Goal: Complete application form

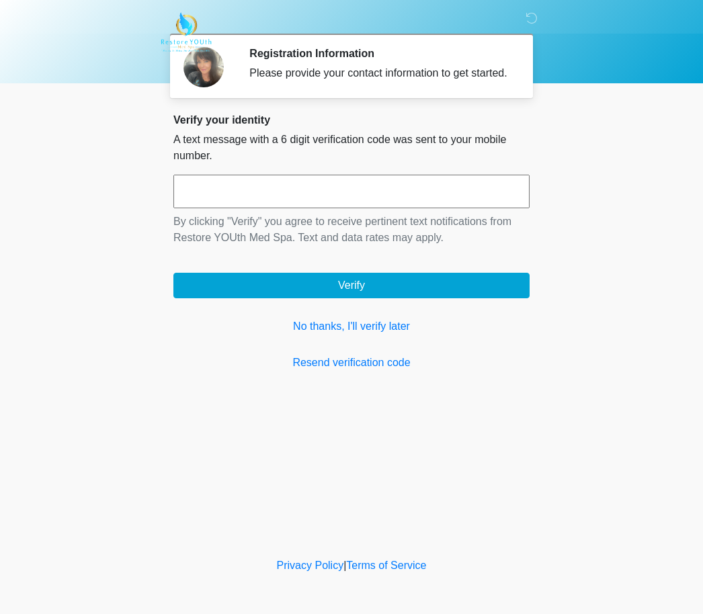
scroll to position [1, 0]
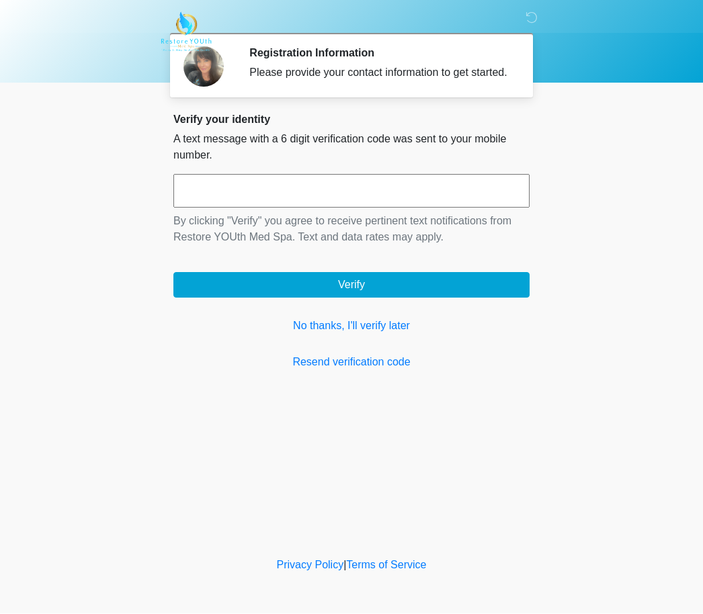
click at [357, 335] on link "No thanks, I'll verify later" at bounding box center [351, 327] width 356 height 16
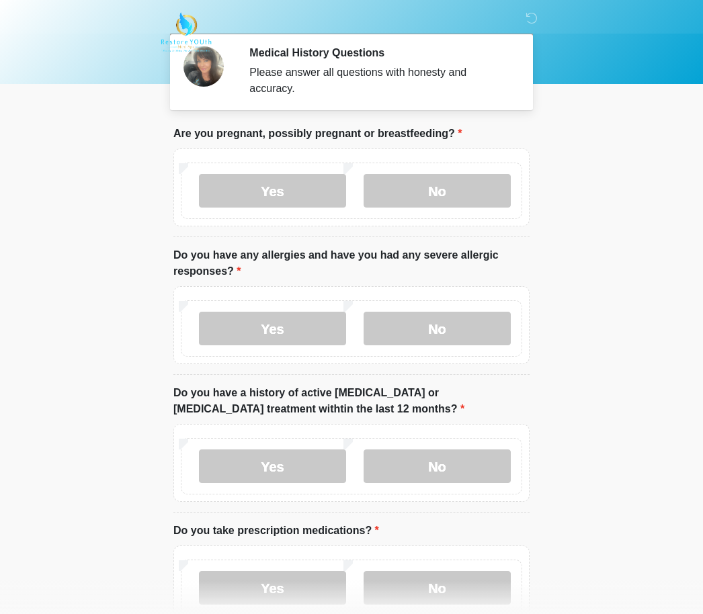
click at [438, 188] on label "No" at bounding box center [437, 191] width 147 height 34
click at [447, 323] on label "No" at bounding box center [437, 329] width 147 height 34
click at [470, 464] on label "No" at bounding box center [437, 467] width 147 height 34
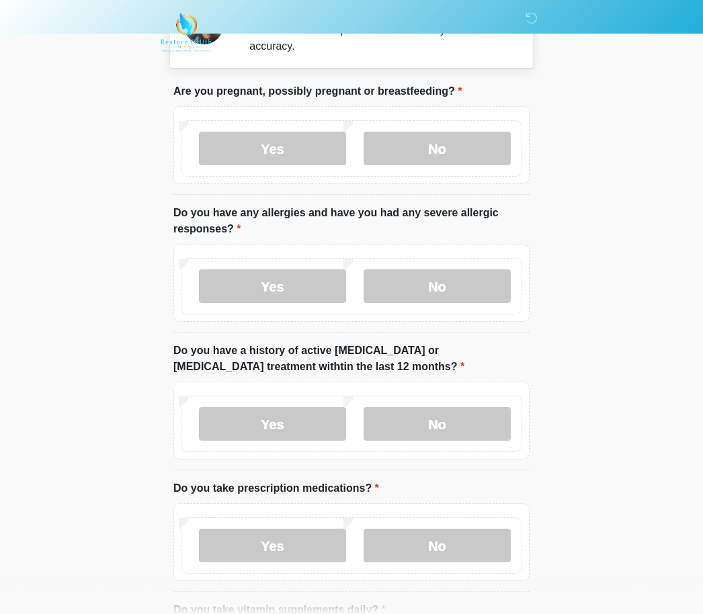
scroll to position [72, 0]
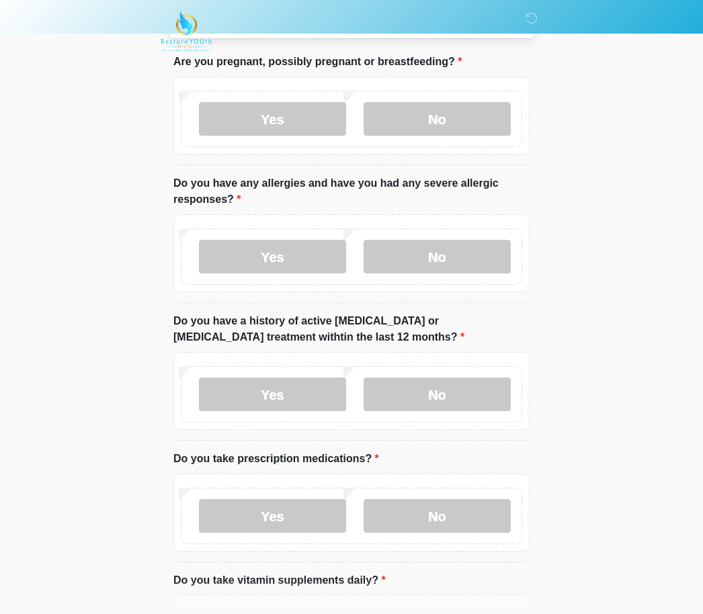
click at [309, 503] on label "Yes" at bounding box center [272, 517] width 147 height 34
click at [204, 594] on textarea "Please list medications and their dose" at bounding box center [351, 618] width 356 height 58
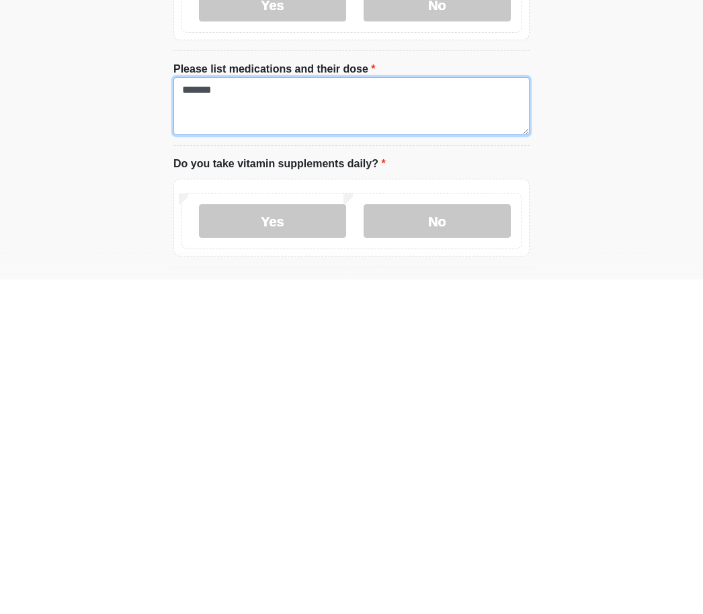
type textarea "*******"
click at [301, 539] on label "Yes" at bounding box center [272, 556] width 147 height 34
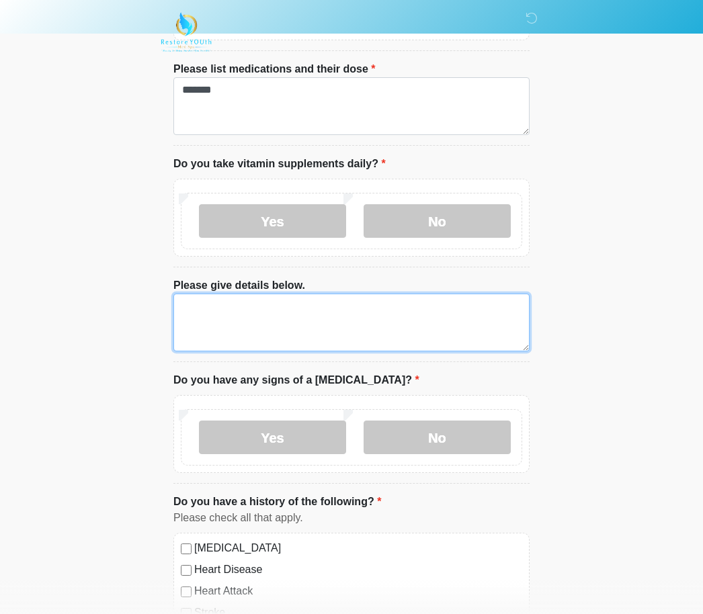
click at [202, 304] on textarea "Please give details below." at bounding box center [351, 323] width 356 height 58
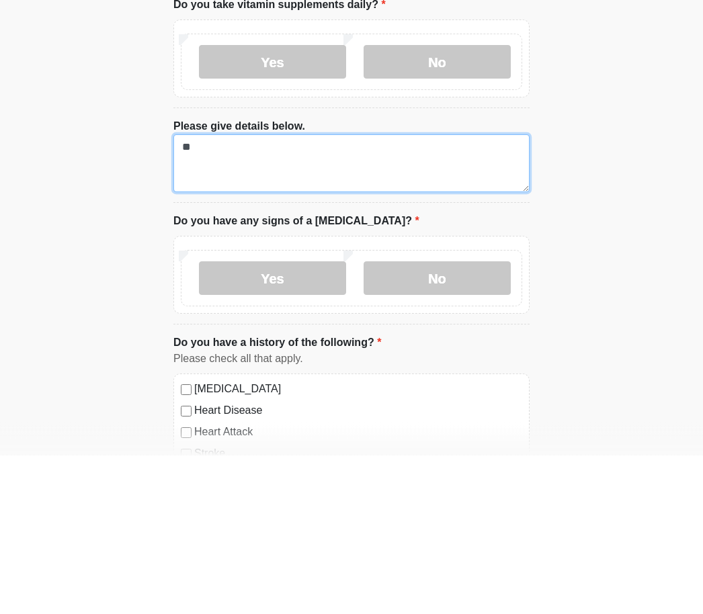
type textarea "*"
type textarea "**********"
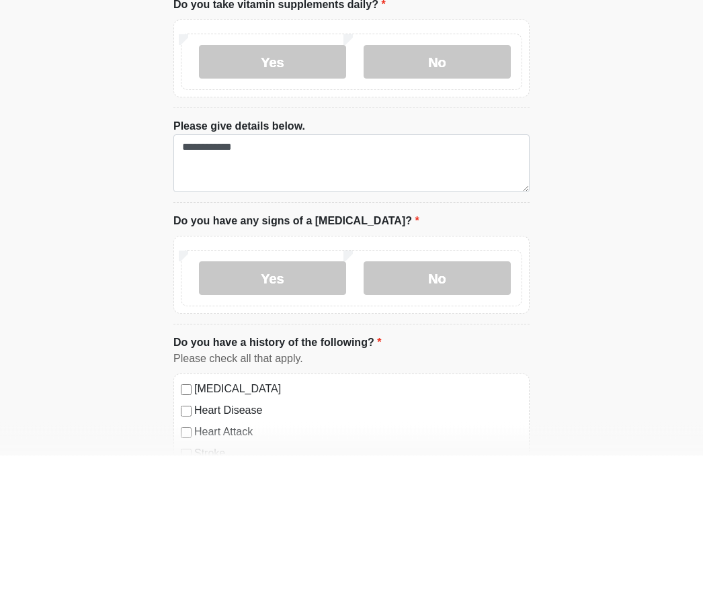
click at [435, 421] on label "No" at bounding box center [437, 438] width 147 height 34
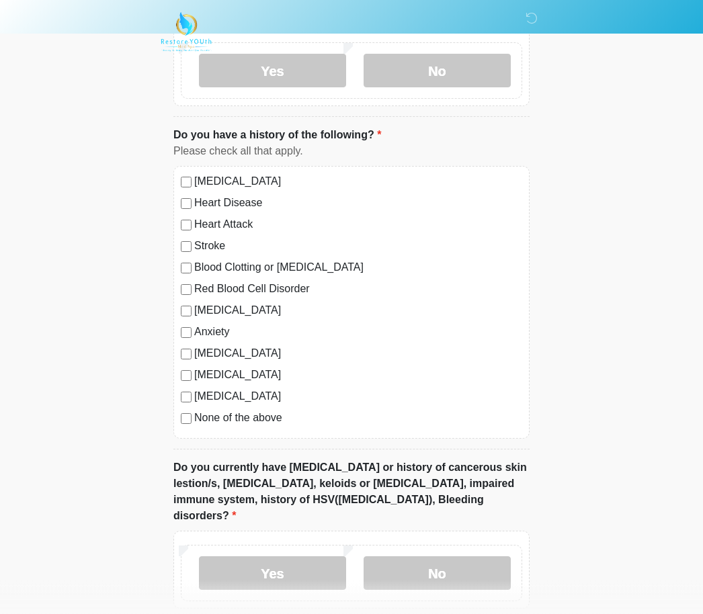
scroll to position [968, 0]
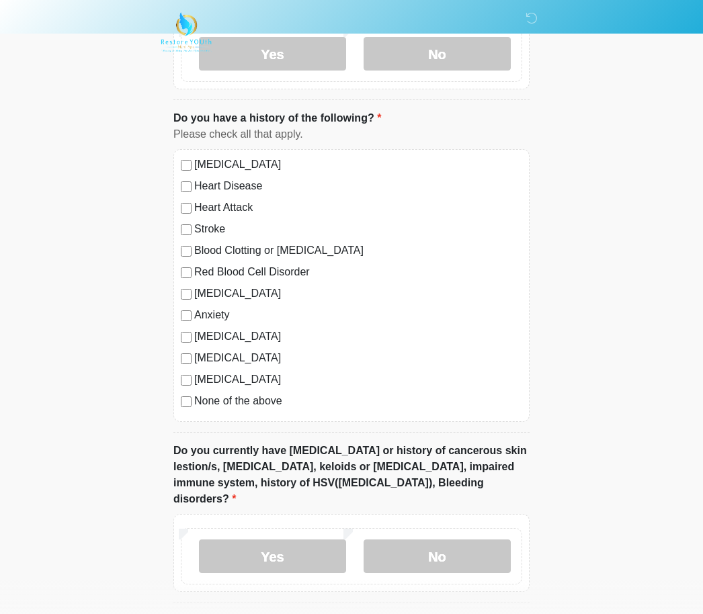
click at [464, 540] on label "No" at bounding box center [437, 557] width 147 height 34
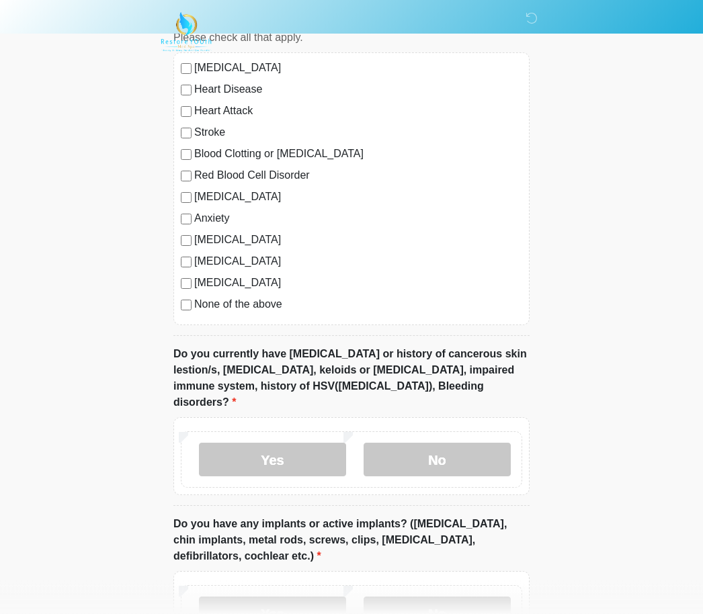
scroll to position [1211, 0]
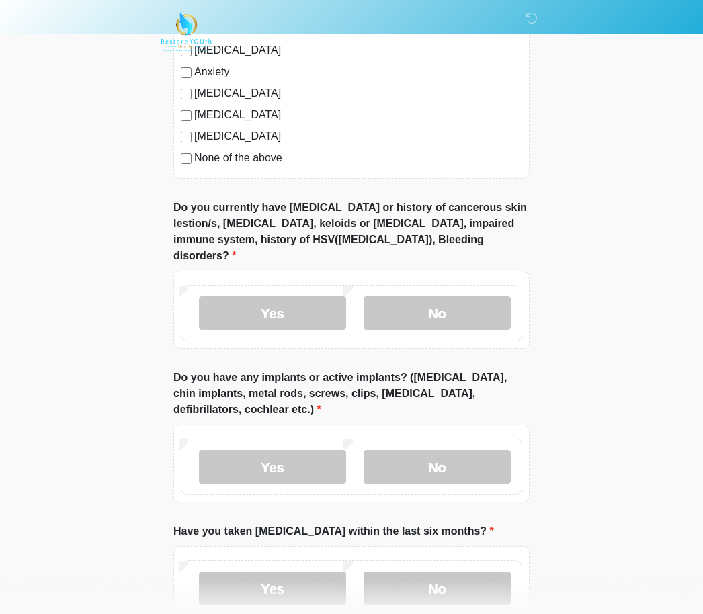
click at [283, 451] on label "Yes" at bounding box center [272, 468] width 147 height 34
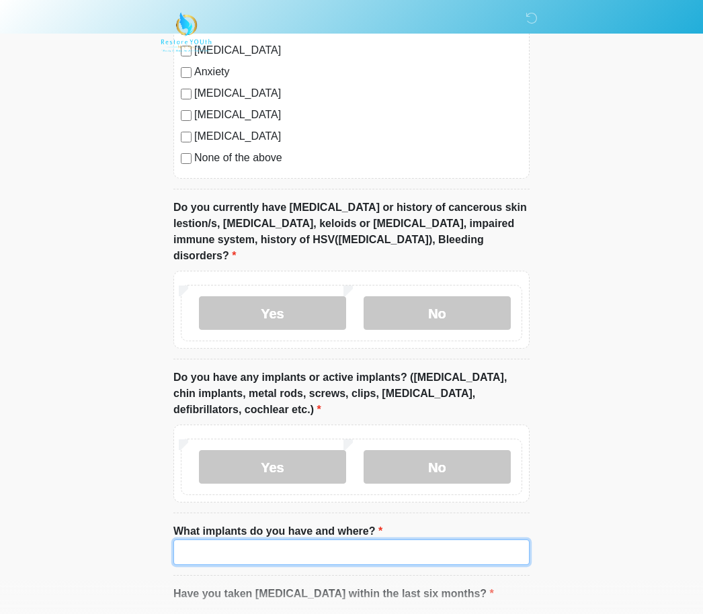
click at [213, 540] on input "What implants do you have and where?" at bounding box center [351, 553] width 356 height 26
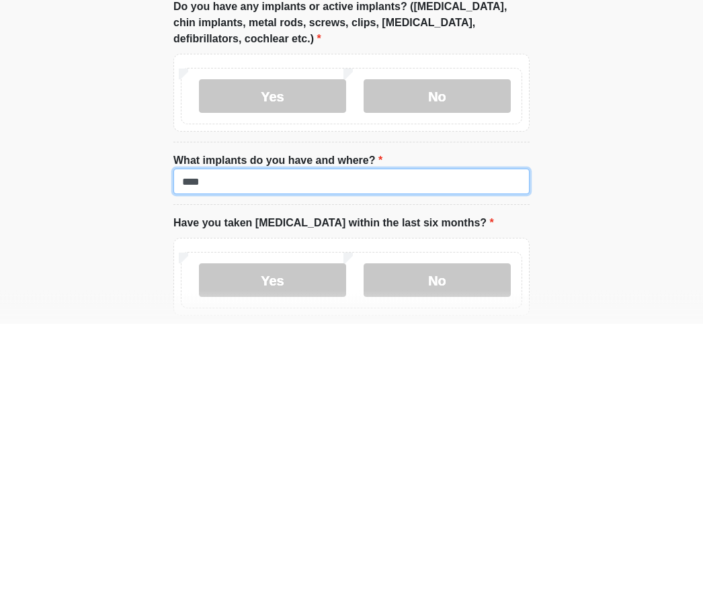
type input "***"
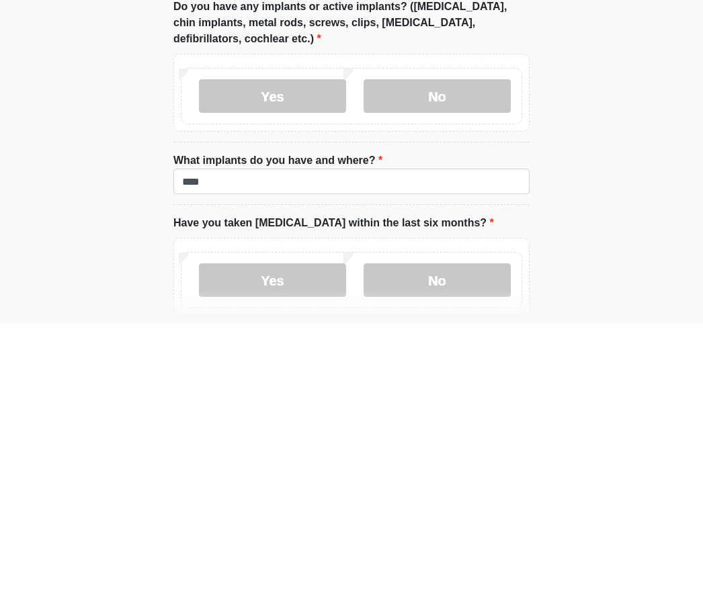
click at [432, 555] on label "No" at bounding box center [437, 572] width 147 height 34
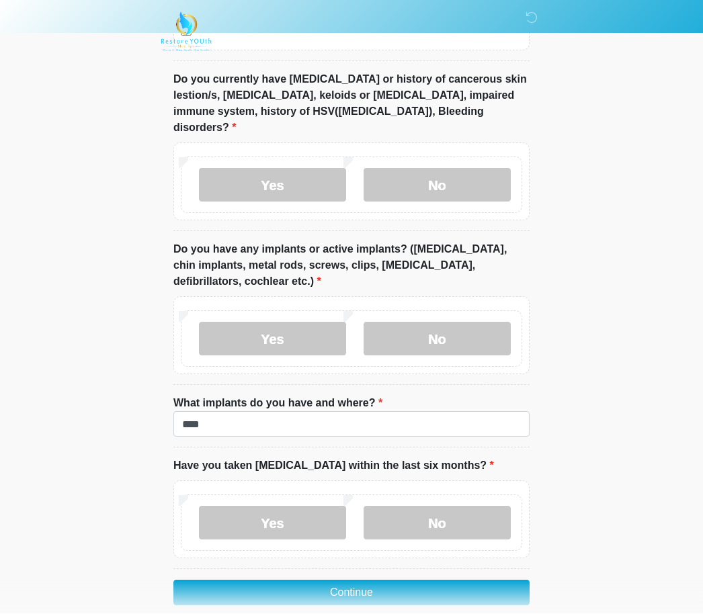
click at [375, 581] on button "Continue" at bounding box center [351, 594] width 356 height 26
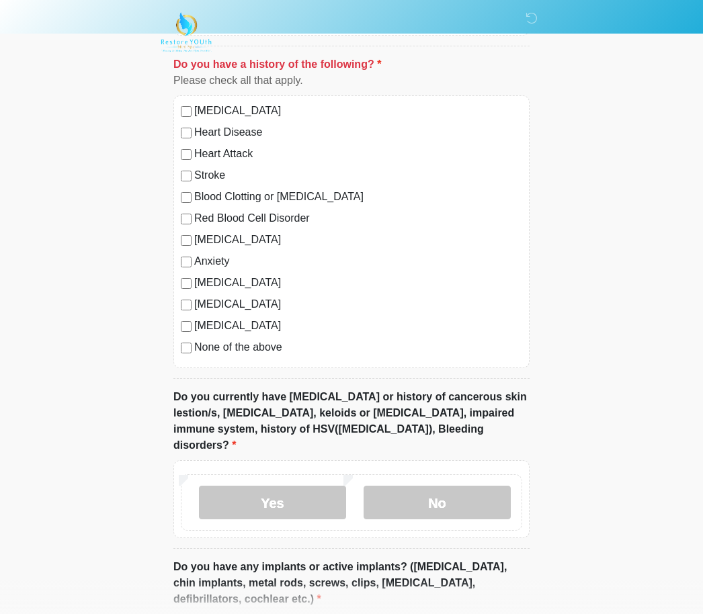
click at [438, 486] on label "No" at bounding box center [437, 503] width 147 height 34
click at [448, 487] on label "No" at bounding box center [437, 503] width 147 height 34
click at [454, 486] on label "No" at bounding box center [437, 503] width 147 height 34
click at [421, 490] on label "No" at bounding box center [437, 503] width 147 height 34
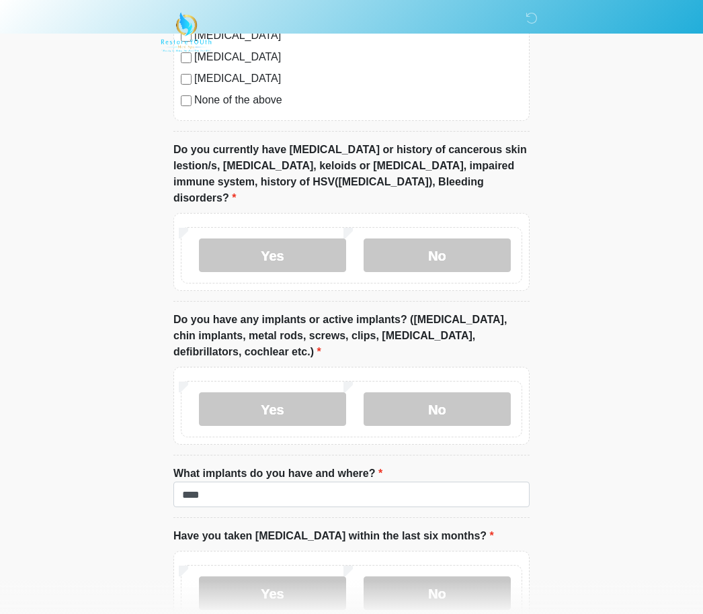
scroll to position [1339, 0]
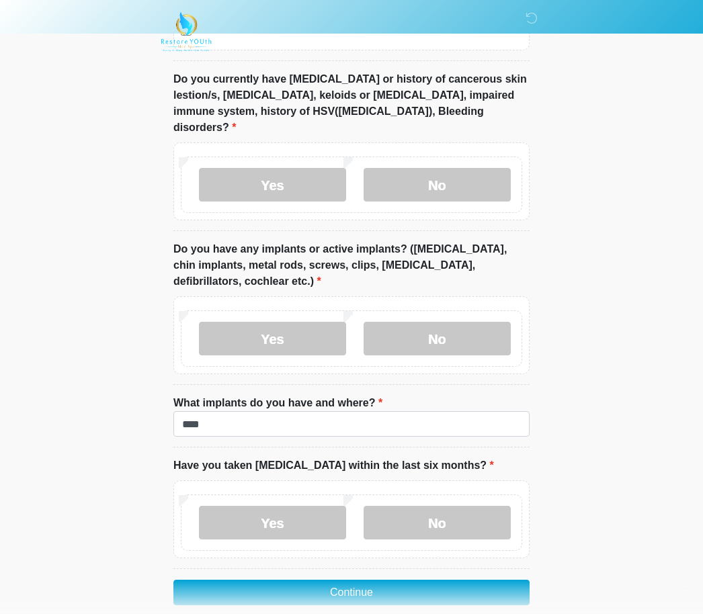
click at [441, 581] on button "Continue" at bounding box center [351, 594] width 356 height 26
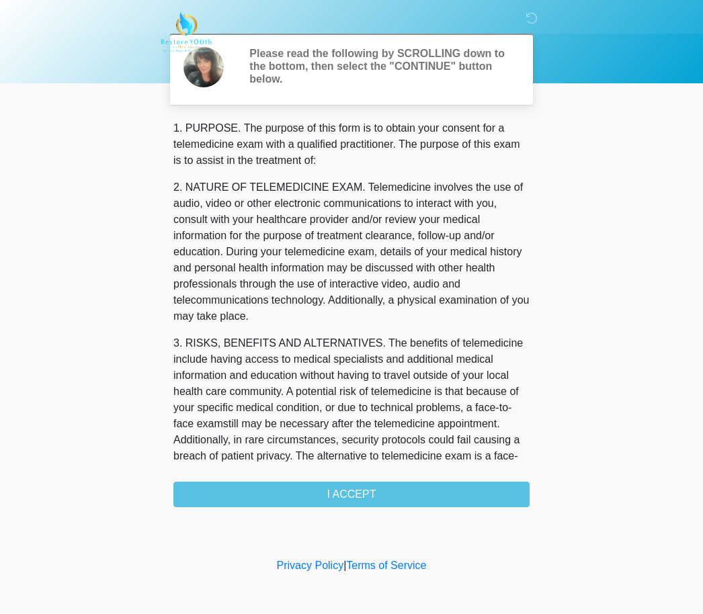
scroll to position [0, 0]
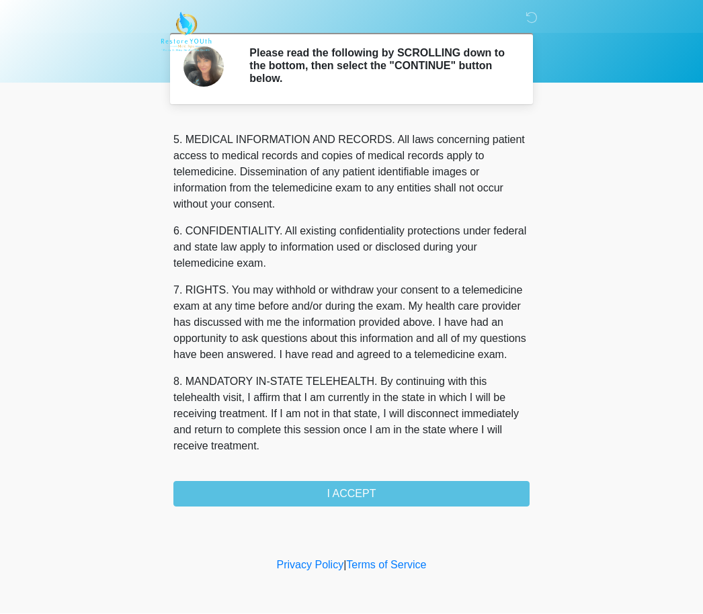
click at [370, 501] on button "I ACCEPT" at bounding box center [351, 495] width 356 height 26
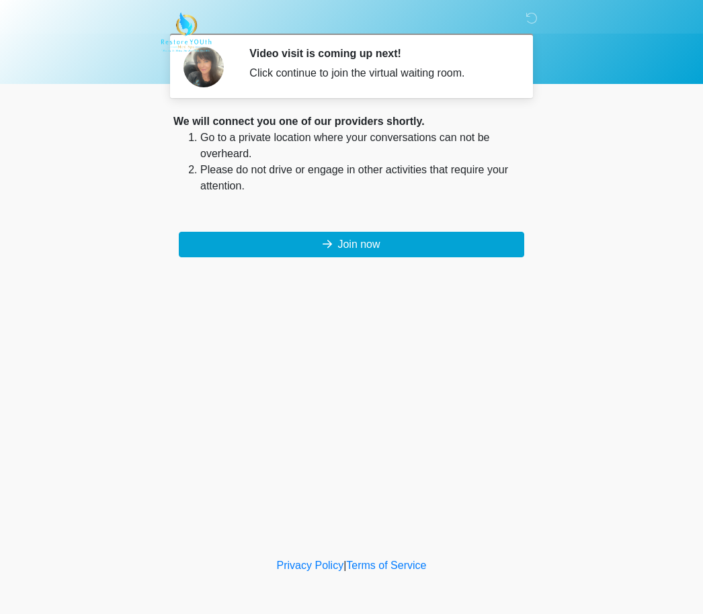
click at [366, 251] on button "Join now" at bounding box center [351, 245] width 345 height 26
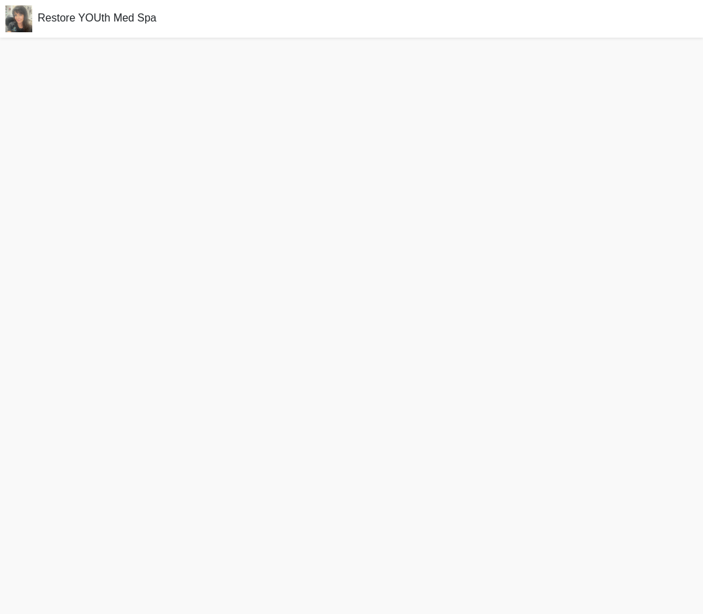
scroll to position [-7, 0]
